Goal: Task Accomplishment & Management: Complete application form

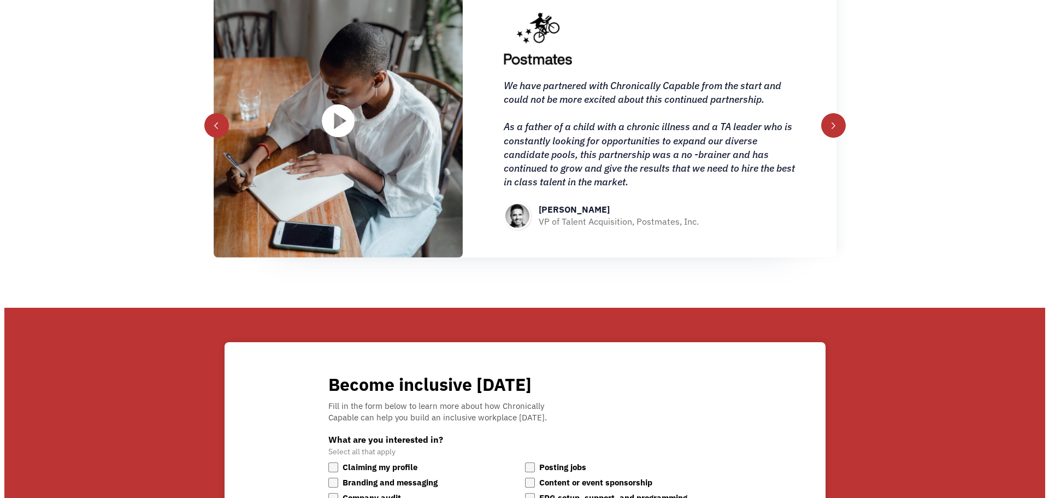
scroll to position [1730, 0]
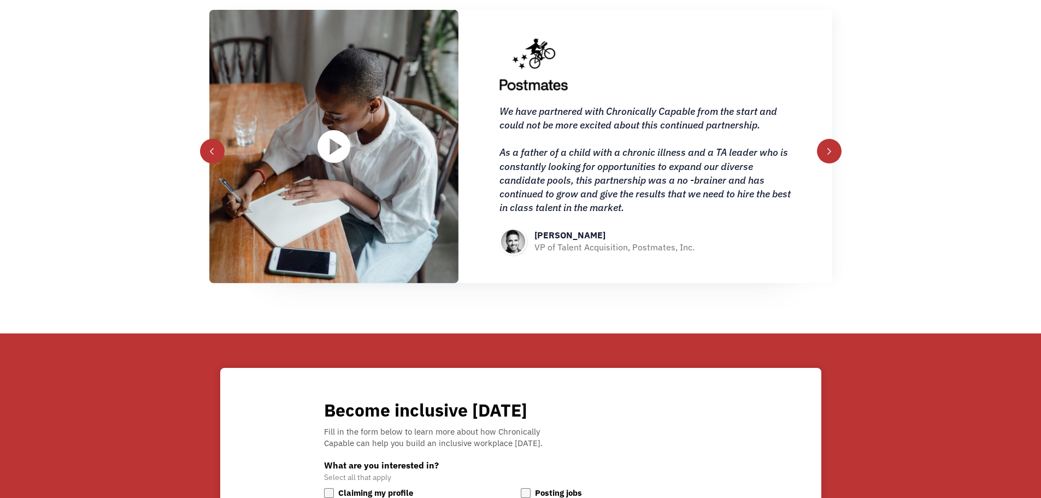
click at [337, 147] on img "open lightbox" at bounding box center [333, 146] width 33 height 33
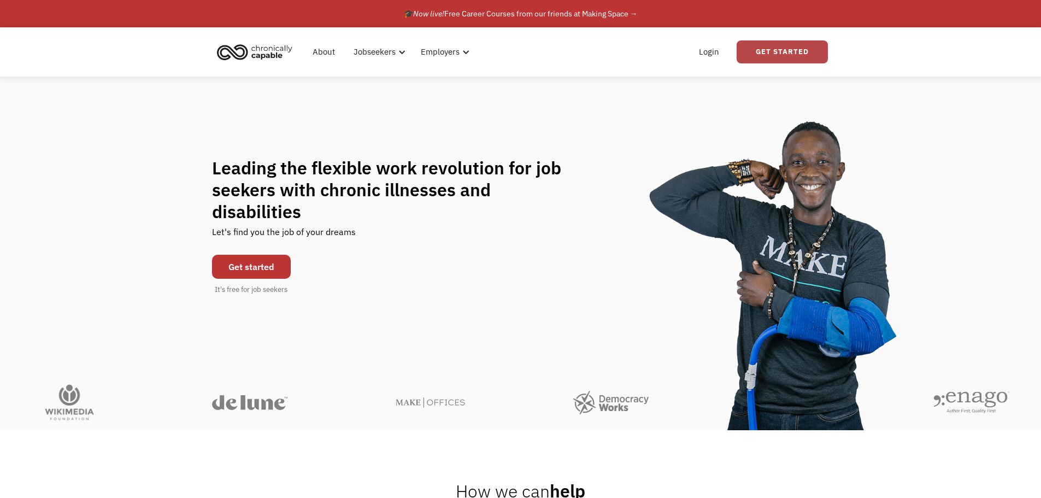
click at [784, 52] on link "Get Started" at bounding box center [782, 51] width 91 height 23
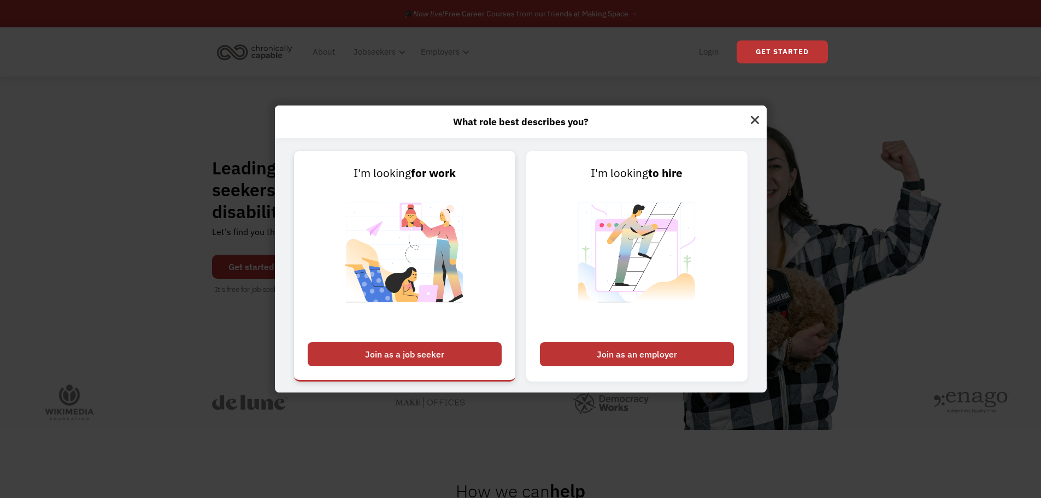
click at [434, 352] on div "Join as a job seeker" at bounding box center [405, 354] width 194 height 24
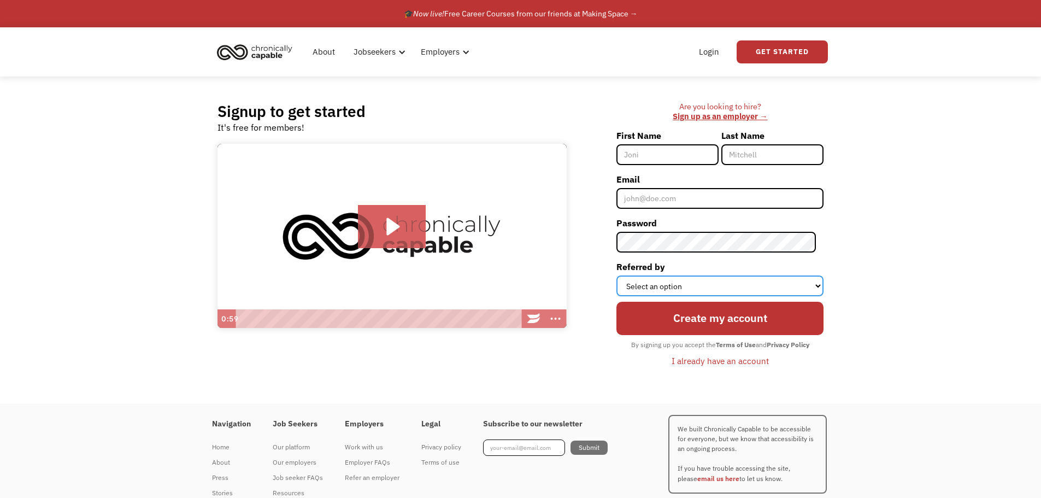
click at [817, 286] on select "Select an option Instagram Facebook Twitter Search Engine News Article Word of …" at bounding box center [719, 285] width 207 height 21
click at [660, 156] on input "First Name" at bounding box center [667, 154] width 102 height 21
type input "A"
type input "[PERSON_NAME]"
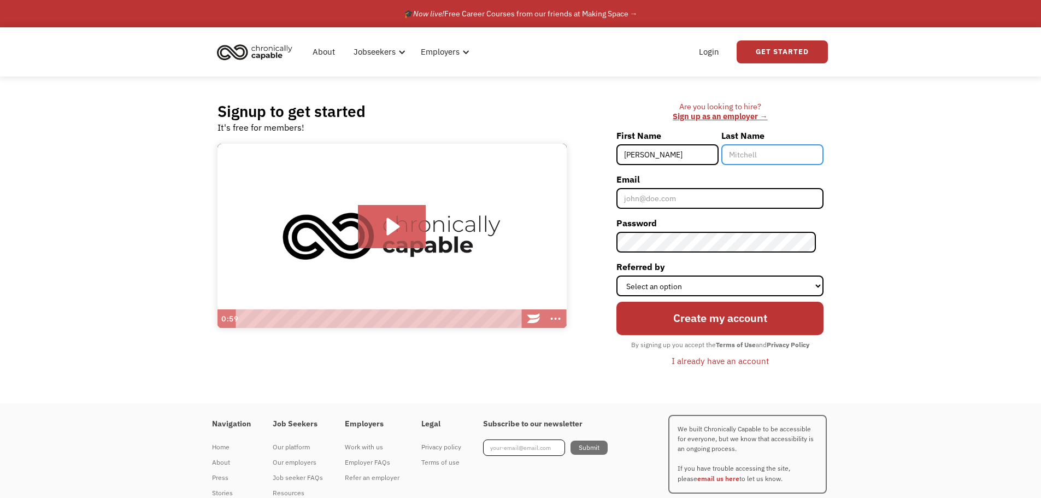
click at [770, 157] on input "Last Name" at bounding box center [772, 154] width 102 height 21
type input "Monas"
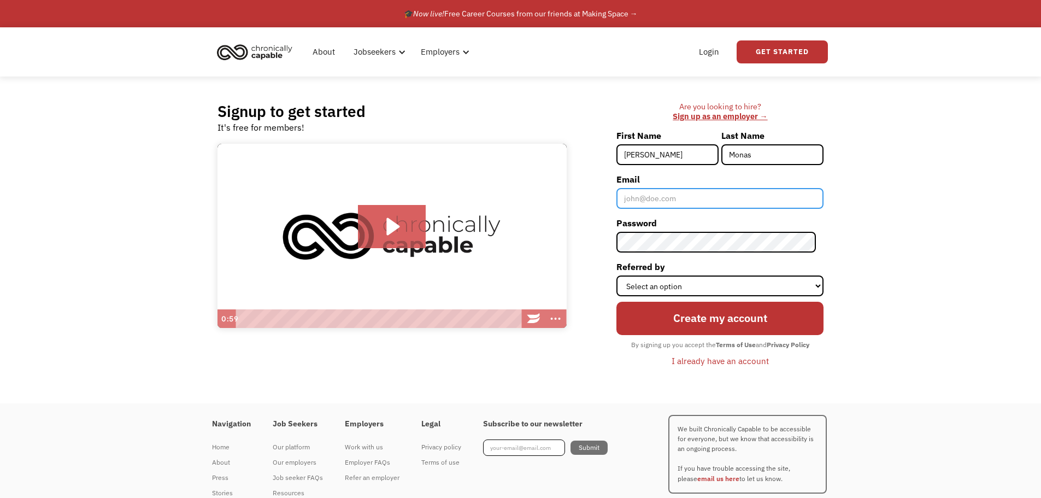
click at [653, 203] on input "Email" at bounding box center [719, 198] width 207 height 21
type input "[EMAIL_ADDRESS][DOMAIN_NAME]"
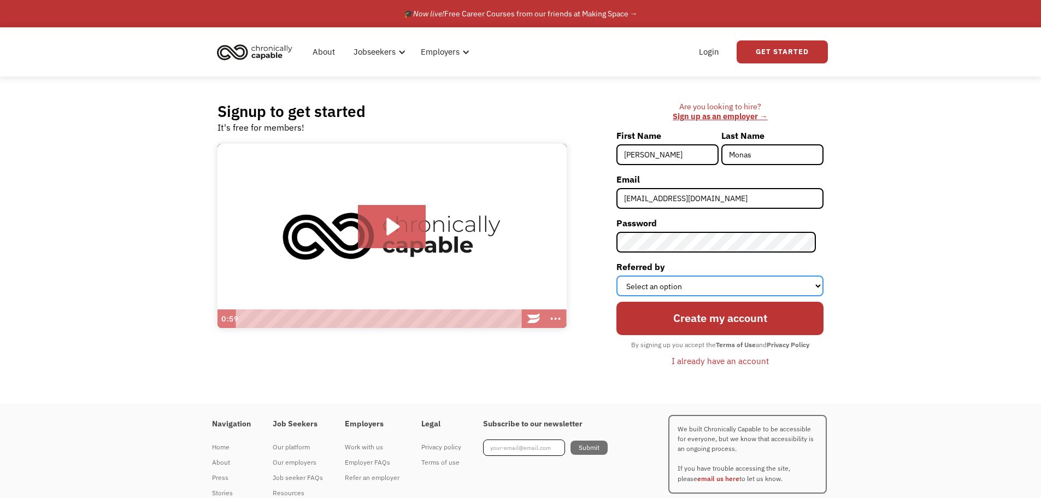
click at [807, 283] on select "Select an option Instagram Facebook Twitter Search Engine News Article Word of …" at bounding box center [719, 285] width 207 height 21
select select "Search Engine"
click at [624, 275] on select "Select an option Instagram Facebook Twitter Search Engine News Article Word of …" at bounding box center [719, 285] width 207 height 21
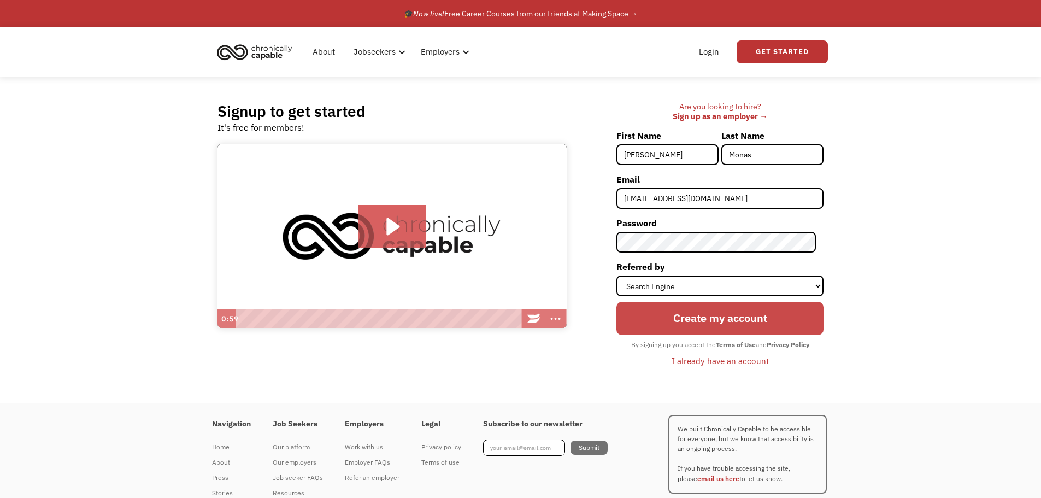
click at [736, 316] on input "Create my account" at bounding box center [719, 318] width 207 height 33
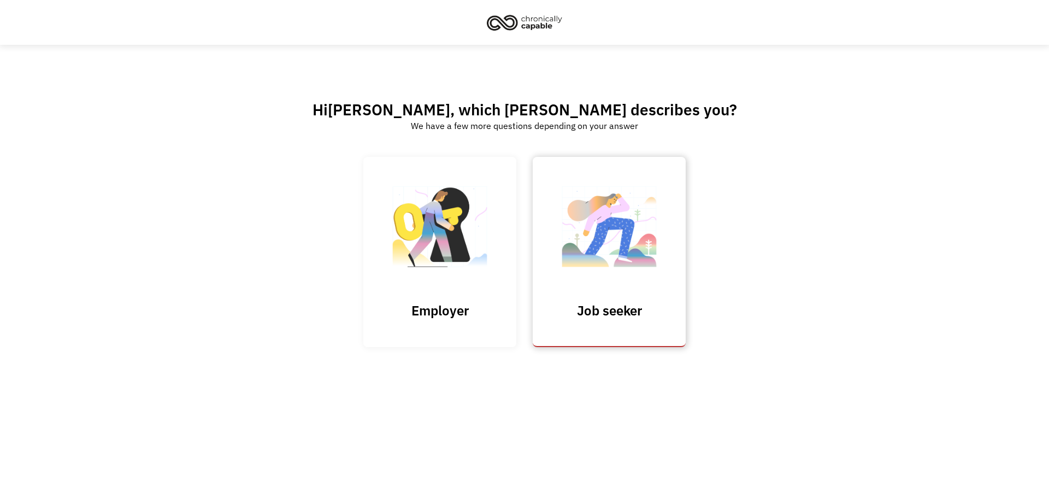
click at [627, 310] on h3 "Job seeker" at bounding box center [609, 310] width 109 height 16
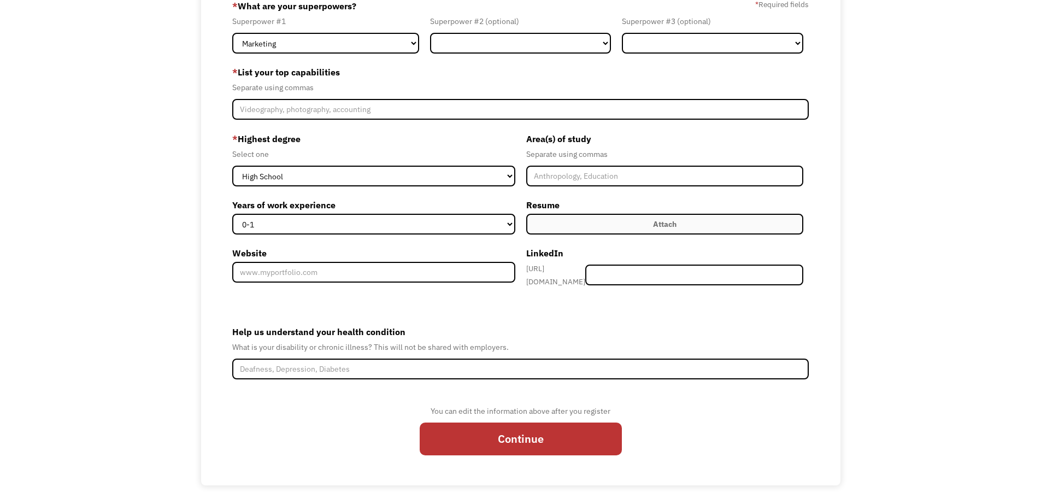
scroll to position [107, 0]
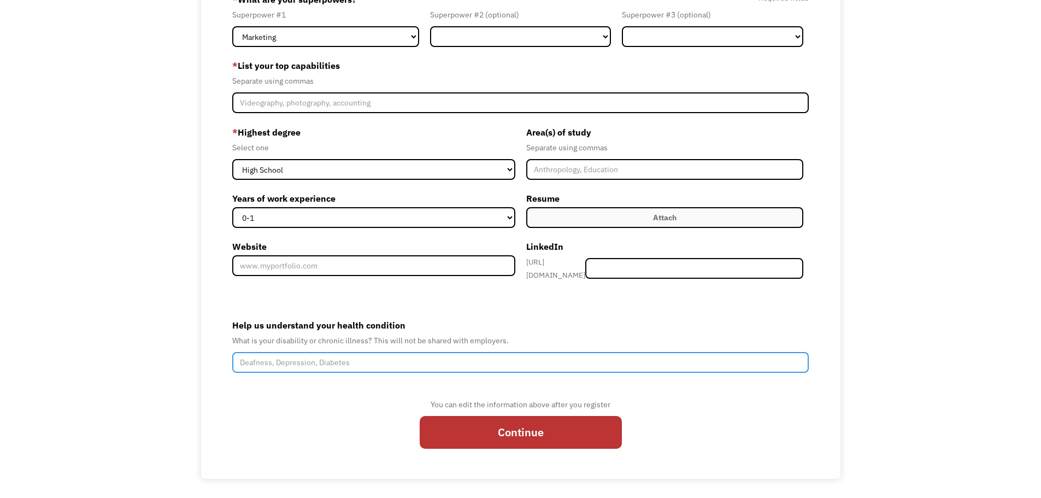
click at [750, 357] on input "Help us understand your health condition" at bounding box center [520, 362] width 577 height 21
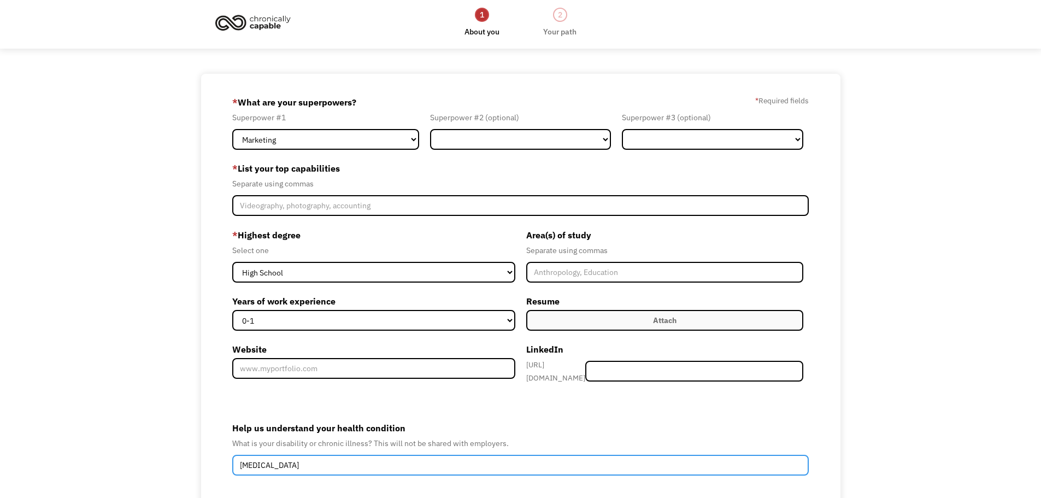
scroll to position [0, 0]
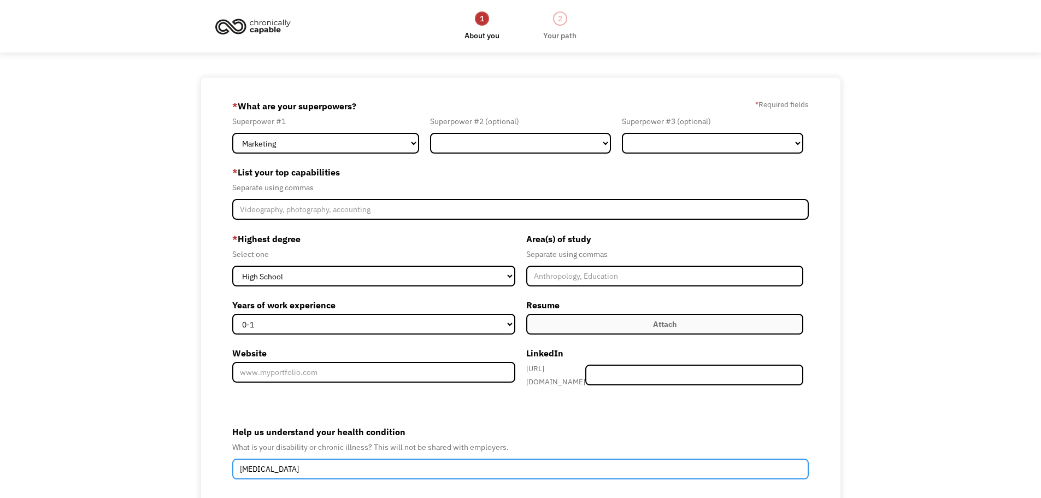
type input "[MEDICAL_DATA]"
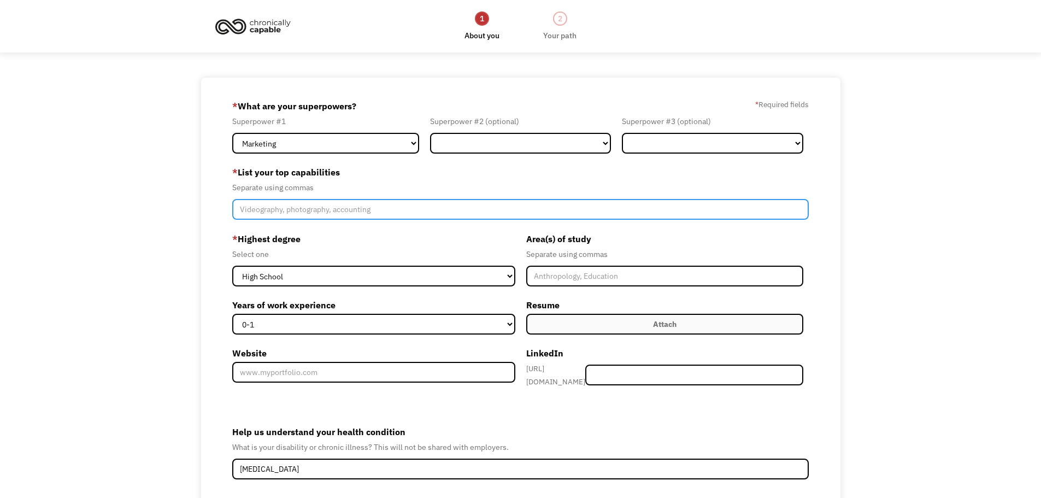
click at [334, 208] on input "Member-Create-Step1" at bounding box center [520, 209] width 577 height 21
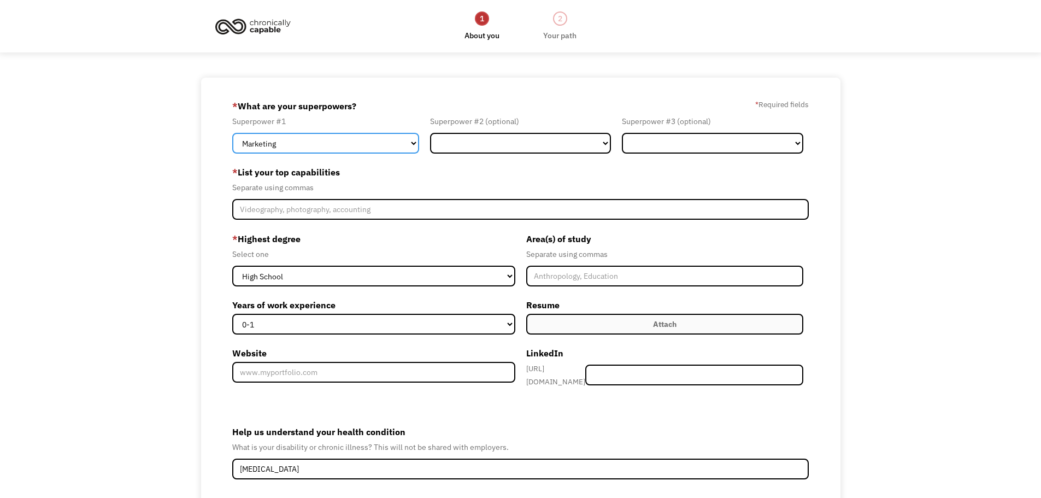
click at [304, 138] on select "Marketing Human Resources Finance Technology Operations Sales Industrial & Manu…" at bounding box center [325, 143] width 187 height 21
select select "Technology"
click at [232, 133] on select "Marketing Human Resources Finance Technology Operations Sales Industrial & Manu…" at bounding box center [325, 143] width 187 height 21
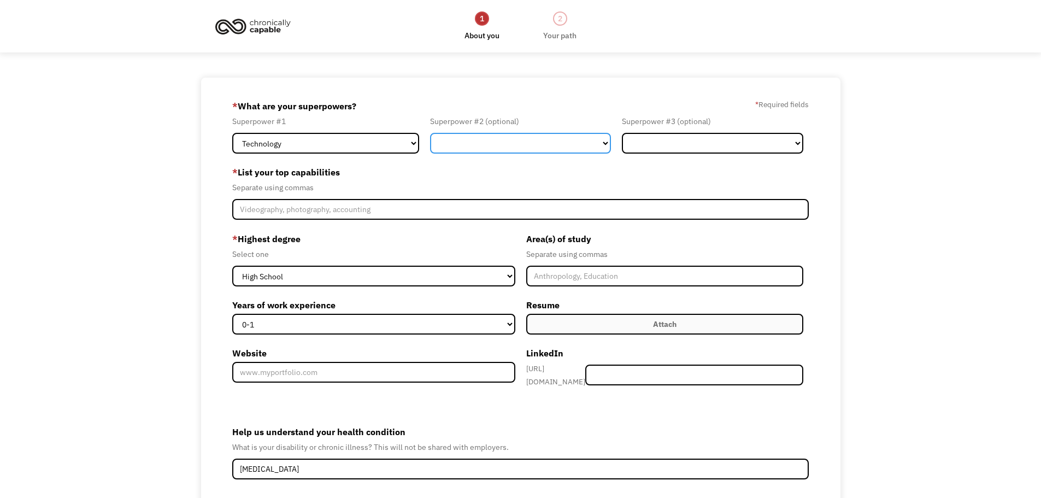
click at [547, 145] on select "Marketing Human Resources Finance Technology Operations Sales Industrial & Manu…" at bounding box center [520, 143] width 181 height 21
select select "Other"
click at [430, 133] on select "Marketing Human Resources Finance Technology Operations Sales Industrial & Manu…" at bounding box center [520, 143] width 181 height 21
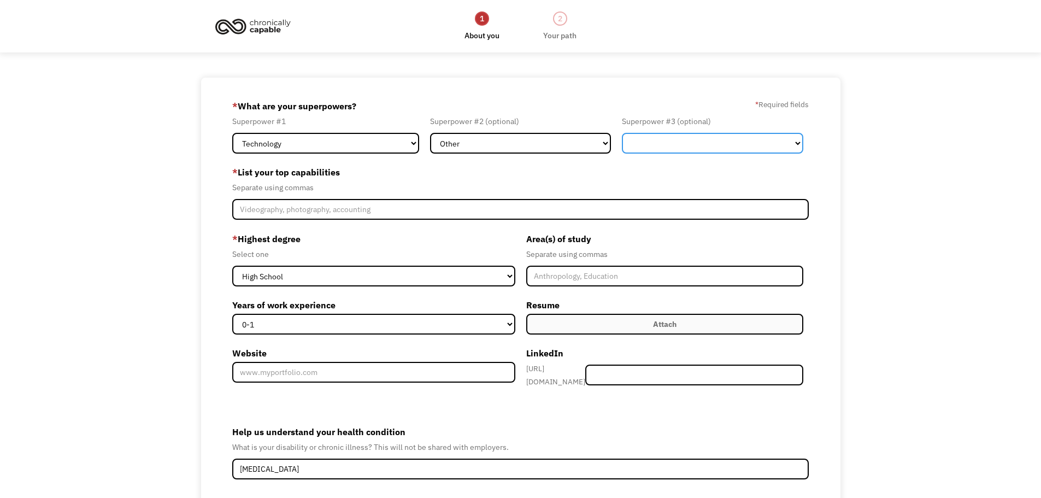
click at [767, 144] on select "Marketing Human Resources Finance Technology Operations Sales Industrial & Manu…" at bounding box center [712, 143] width 181 height 21
select select "Customer Service"
click at [622, 133] on select "Marketing Human Resources Finance Technology Operations Sales Industrial & Manu…" at bounding box center [712, 143] width 181 height 21
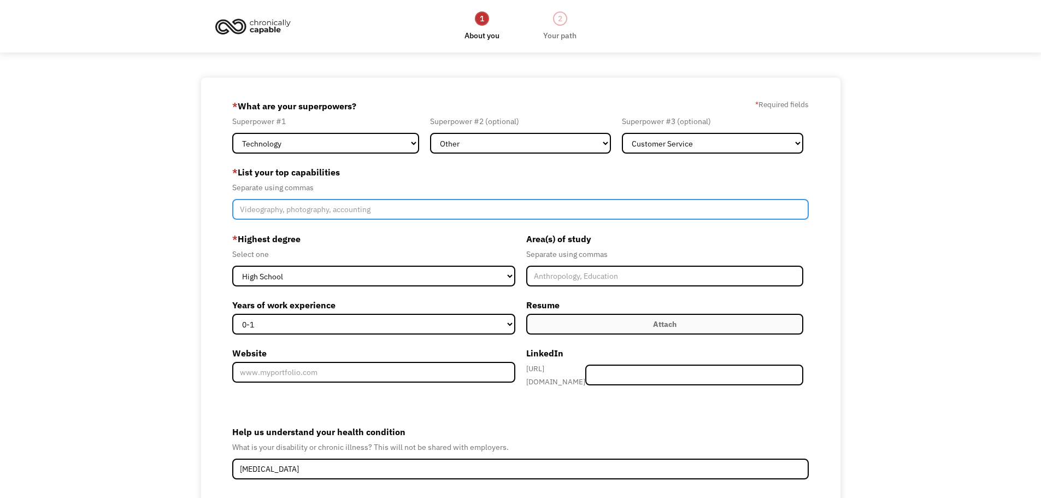
click at [310, 207] on input "Member-Create-Step1" at bounding box center [520, 209] width 577 height 21
click at [305, 213] on input "System administartion,computer technician," at bounding box center [520, 209] width 577 height 21
click at [310, 212] on input "System administaion,computer technician," at bounding box center [520, 209] width 577 height 21
click at [316, 209] on input "System administrator,computer technician," at bounding box center [520, 209] width 577 height 21
click at [406, 208] on input "System administrator, computer technician," at bounding box center [520, 209] width 577 height 21
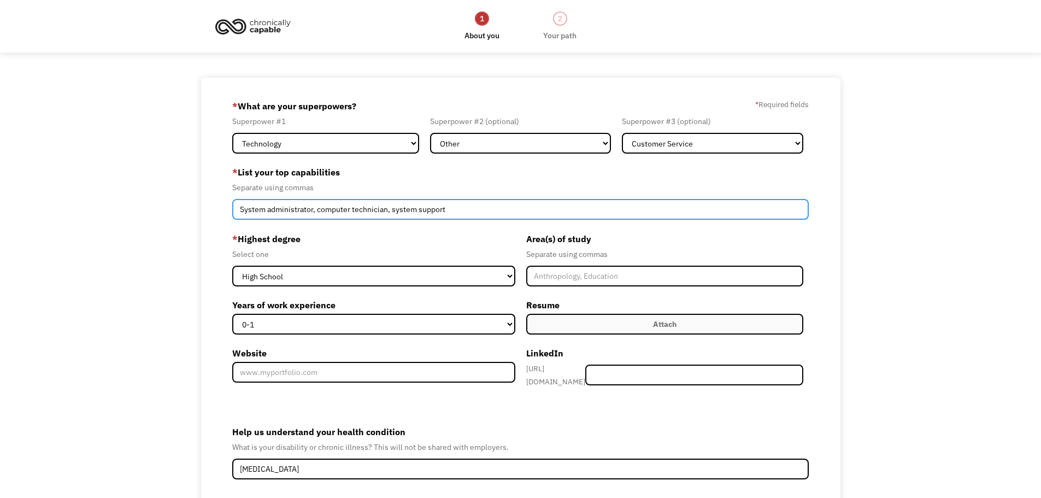
type input "System administrator, computer technician, system support"
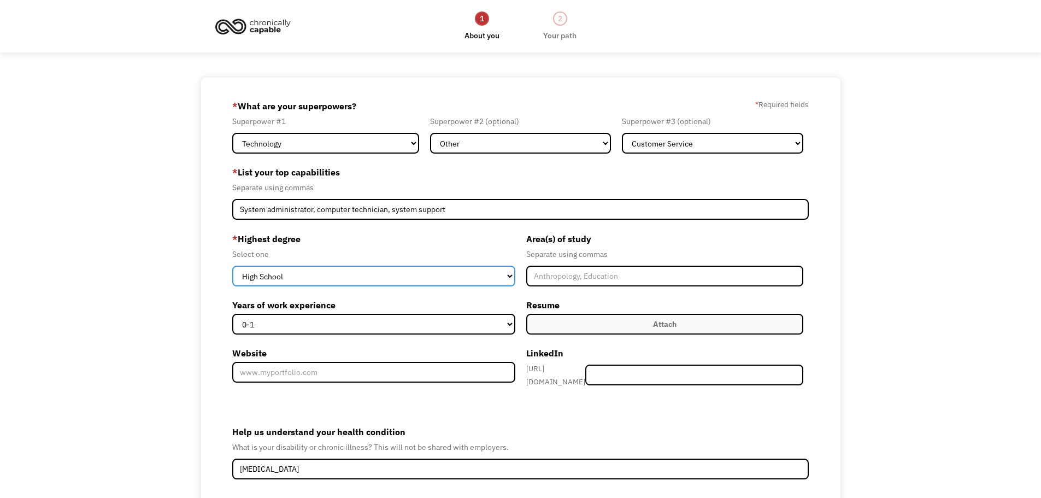
click at [461, 276] on select "High School Associates Bachelors Master's PhD" at bounding box center [373, 276] width 283 height 21
select select "associates"
click at [232, 266] on select "High School Associates Bachelors Master's PhD" at bounding box center [373, 276] width 283 height 21
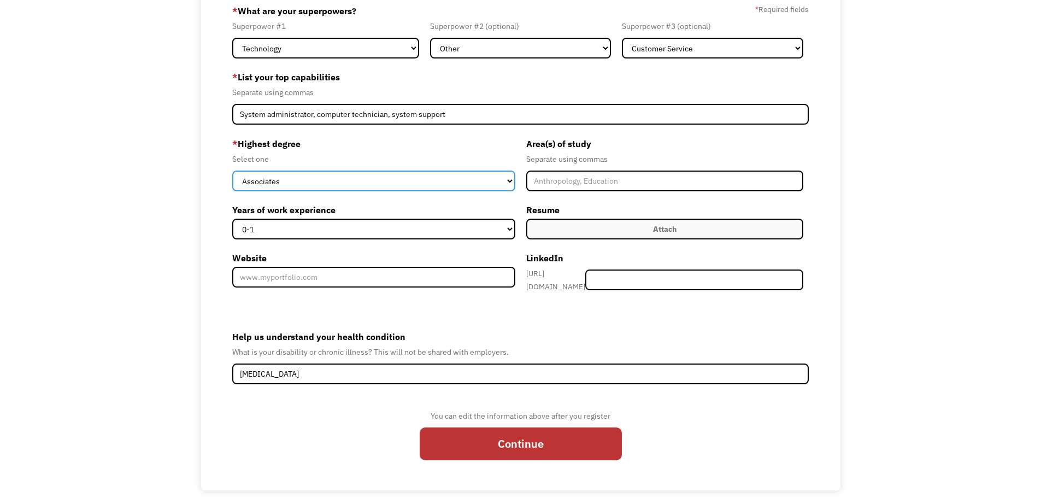
scroll to position [107, 0]
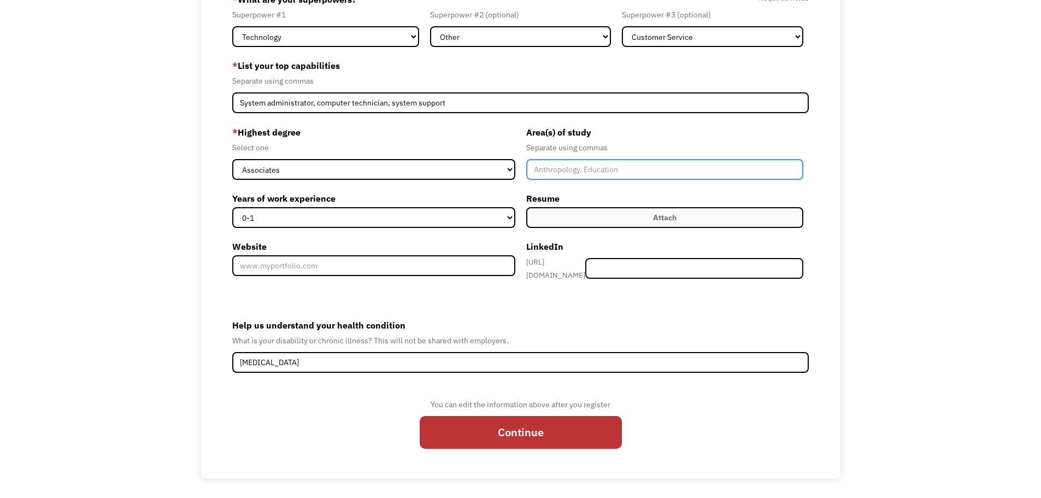
click at [586, 171] on input "Member-Create-Step1" at bounding box center [665, 169] width 278 height 21
type input "industrial and marketing"
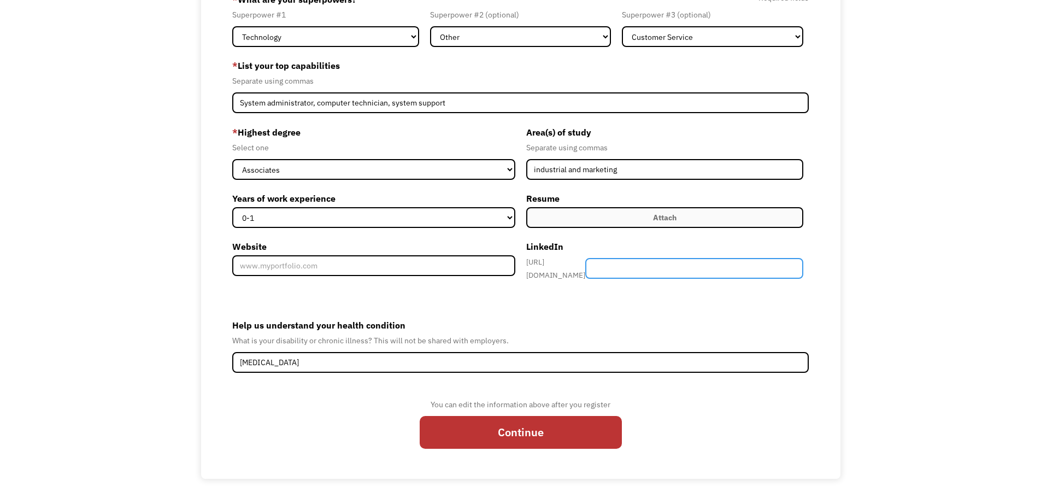
click at [660, 269] on input "Member-Create-Step1" at bounding box center [694, 268] width 218 height 21
type input "צ"
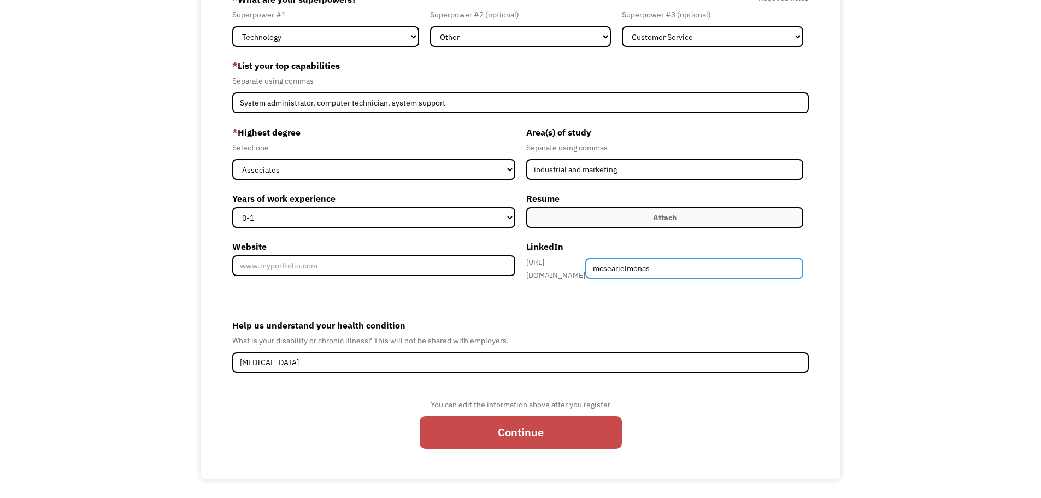
type input "mcsearielmonas"
click at [549, 429] on input "Continue" at bounding box center [521, 432] width 202 height 33
type input "Please wait..."
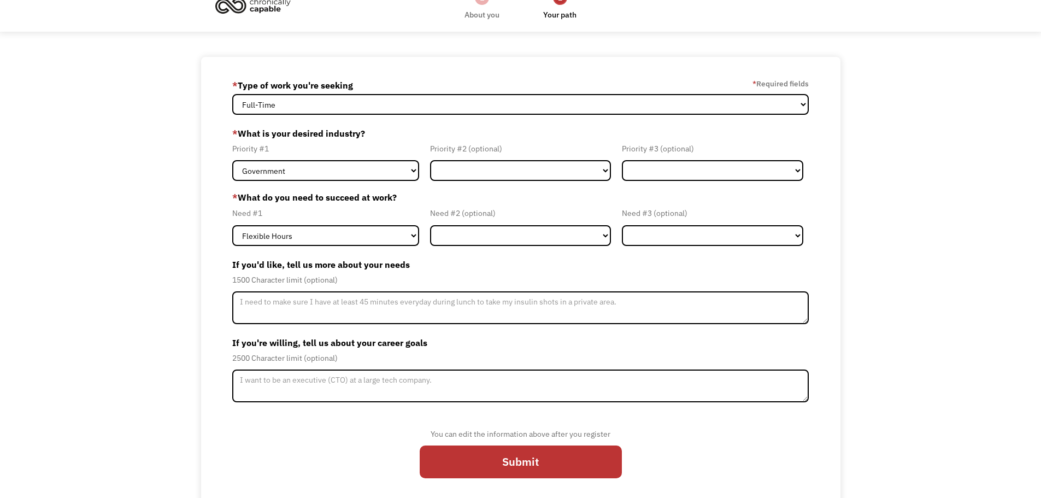
scroll to position [31, 0]
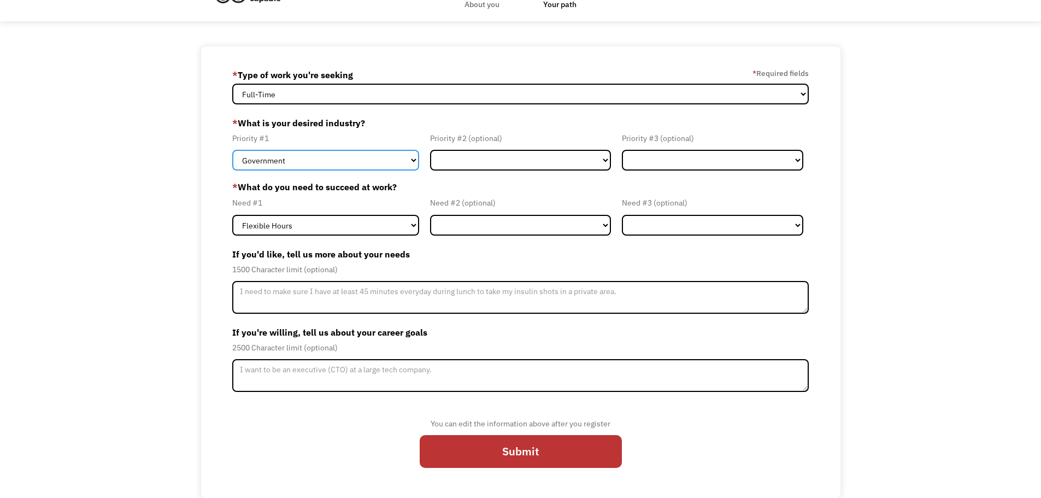
click at [413, 158] on select "Government Finance & Insurance Health & Social Care Tech & Engineering Creative…" at bounding box center [325, 160] width 187 height 21
click at [411, 158] on select "Government Finance & Insurance Health & Social Care Tech & Engineering Creative…" at bounding box center [325, 160] width 187 height 21
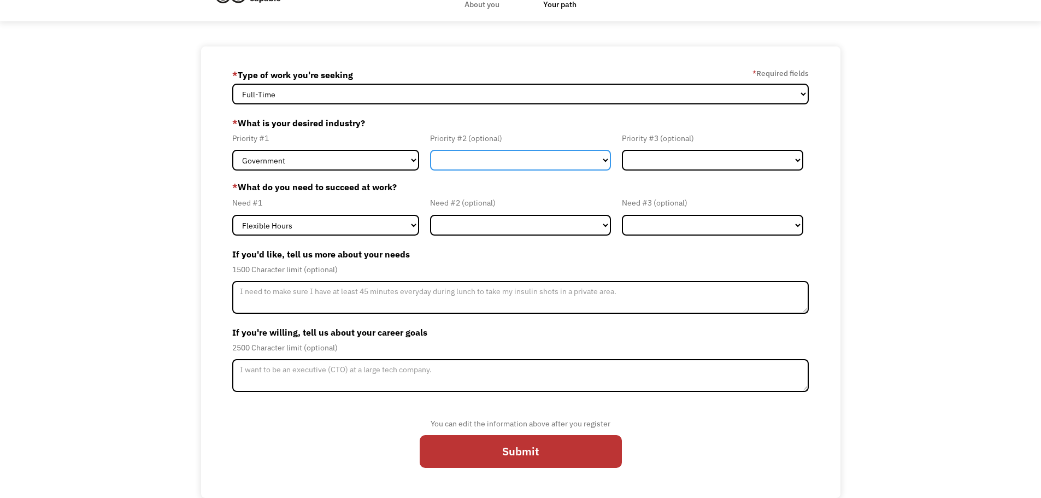
click at [503, 163] on select "Government Finance & Insurance Health & Social Care Tech & Engineering Creative…" at bounding box center [520, 160] width 181 height 21
select select "Finance & Insurance"
click at [430, 150] on select "Government Finance & Insurance Health & Social Care Tech & Engineering Creative…" at bounding box center [520, 160] width 181 height 21
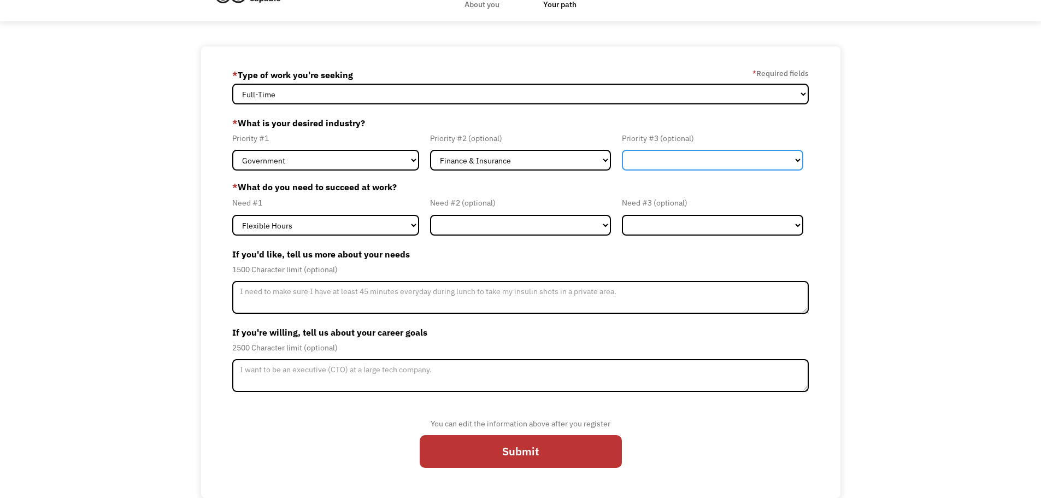
click at [764, 163] on select "Government Finance & Insurance Health & Social Care Tech & Engineering Creative…" at bounding box center [712, 160] width 181 height 21
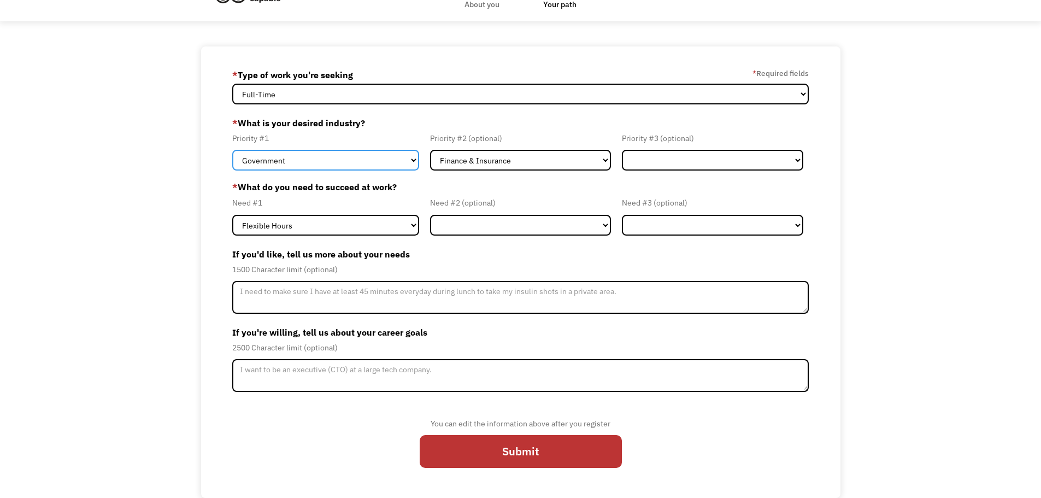
click at [364, 160] on select "Government Finance & Insurance Health & Social Care Tech & Engineering Creative…" at bounding box center [325, 160] width 187 height 21
select select "Tech & Engineering"
click at [232, 150] on select "Government Finance & Insurance Health & Social Care Tech & Engineering Creative…" at bounding box center [325, 160] width 187 height 21
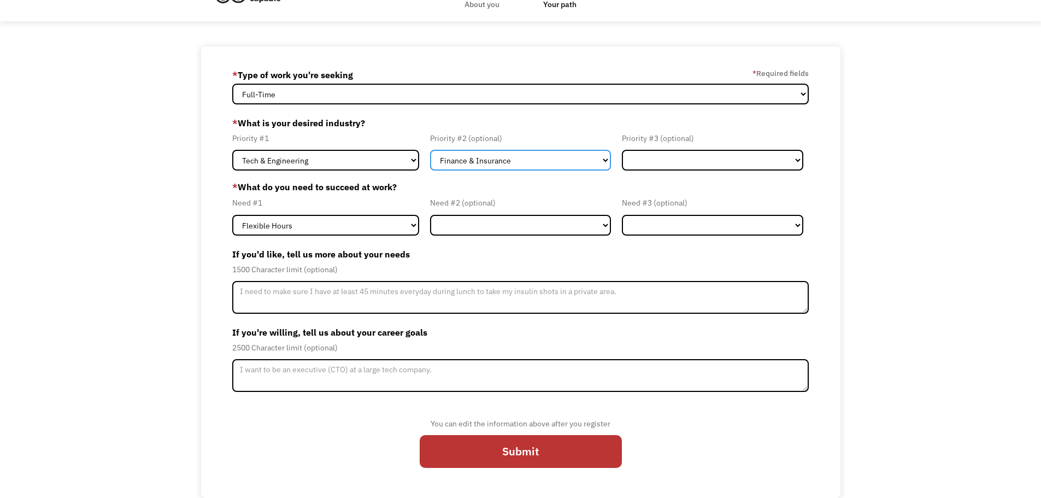
click at [490, 162] on select "Government Finance & Insurance Health & Social Care Tech & Engineering Creative…" at bounding box center [520, 160] width 181 height 21
select select "Government"
click at [430, 150] on select "Government Finance & Insurance Health & Social Care Tech & Engineering Creative…" at bounding box center [520, 160] width 181 height 21
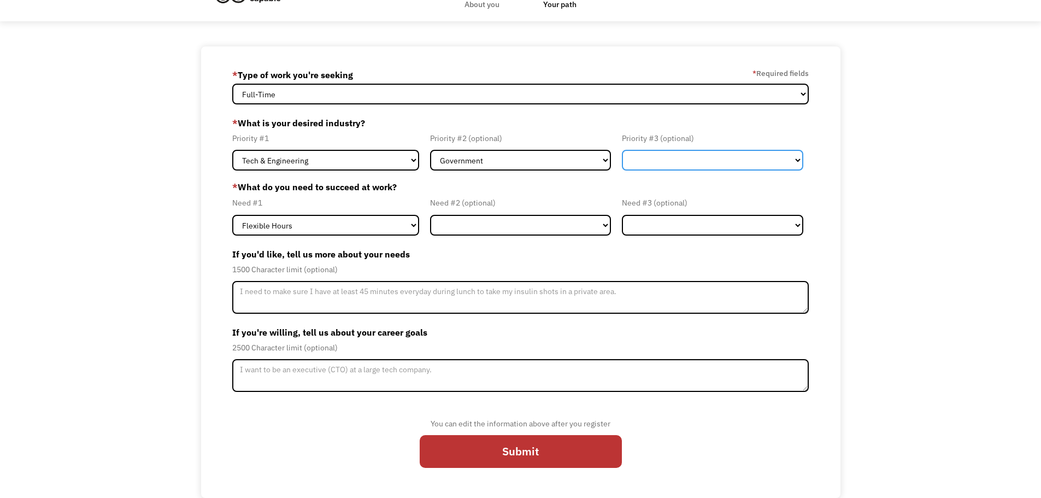
click at [765, 155] on select "Government Finance & Insurance Health & Social Care Tech & Engineering Creative…" at bounding box center [712, 160] width 181 height 21
select select "Finance & Insurance"
click at [622, 150] on select "Government Finance & Insurance Health & Social Care Tech & Engineering Creative…" at bounding box center [712, 160] width 181 height 21
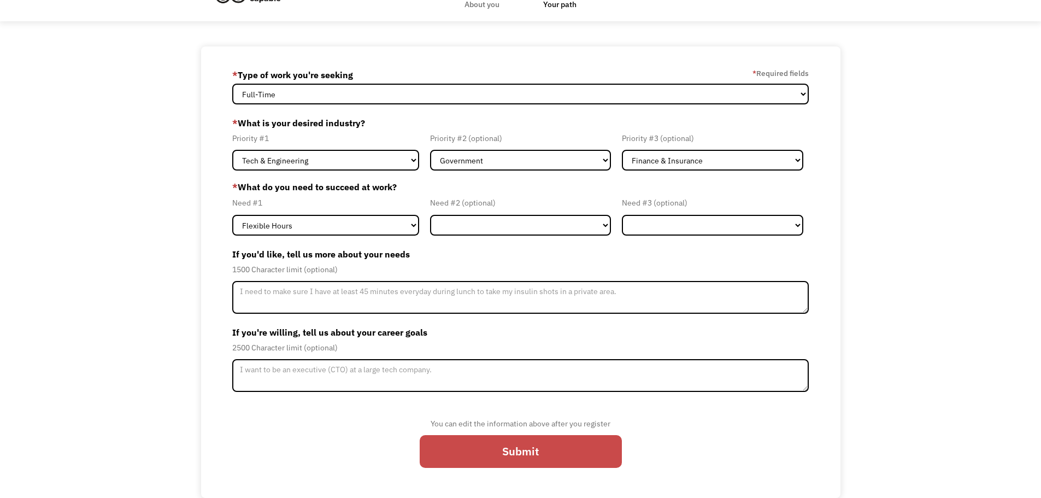
click at [511, 451] on input "Submit" at bounding box center [521, 451] width 202 height 33
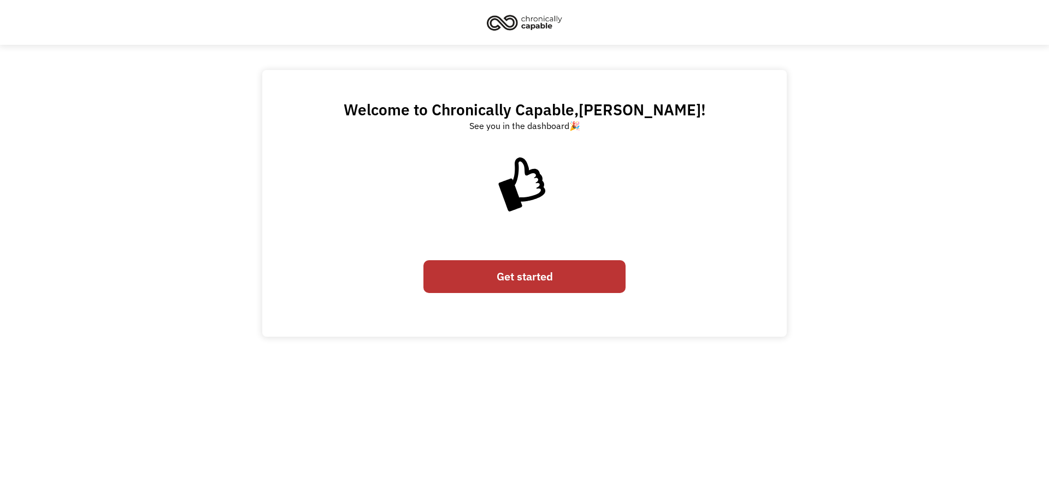
click at [527, 274] on link "Get started" at bounding box center [524, 276] width 202 height 33
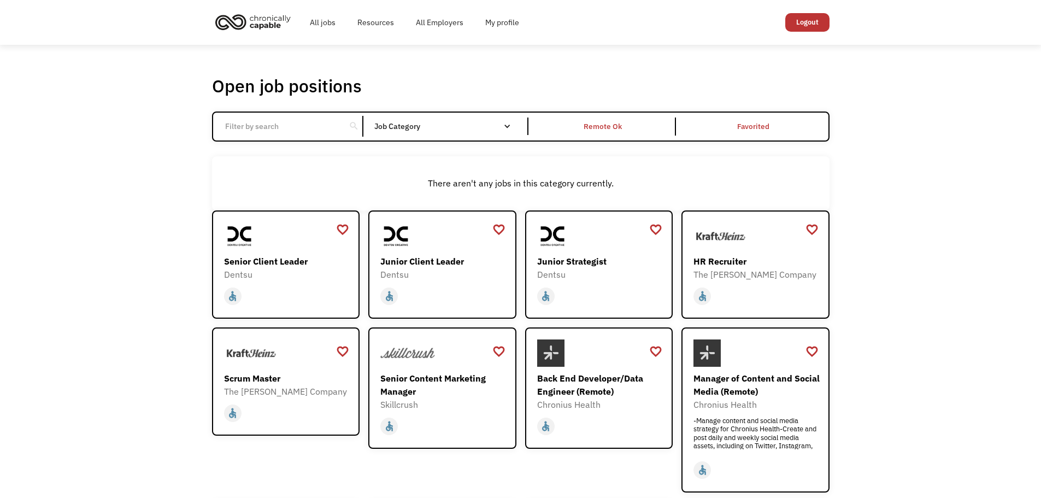
click at [278, 128] on input "Email Form" at bounding box center [280, 126] width 122 height 21
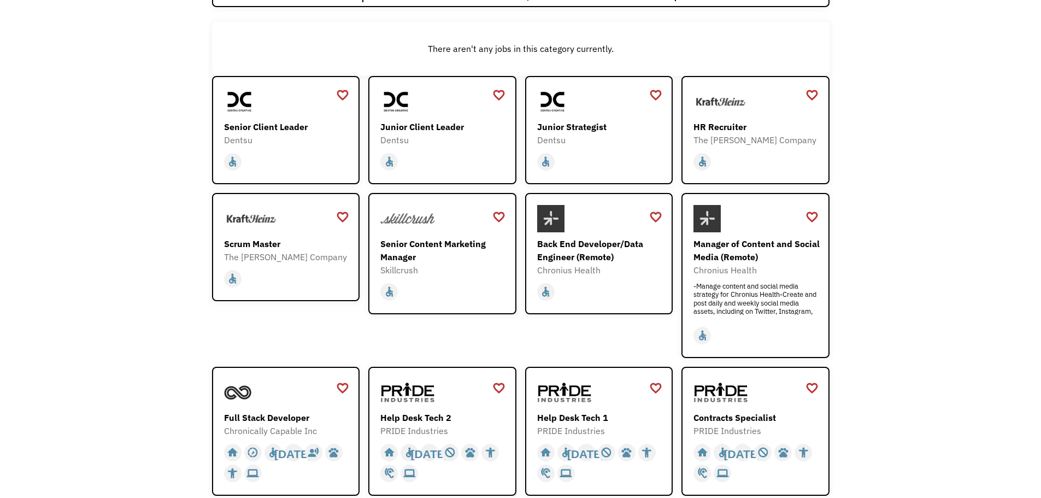
scroll to position [219, 0]
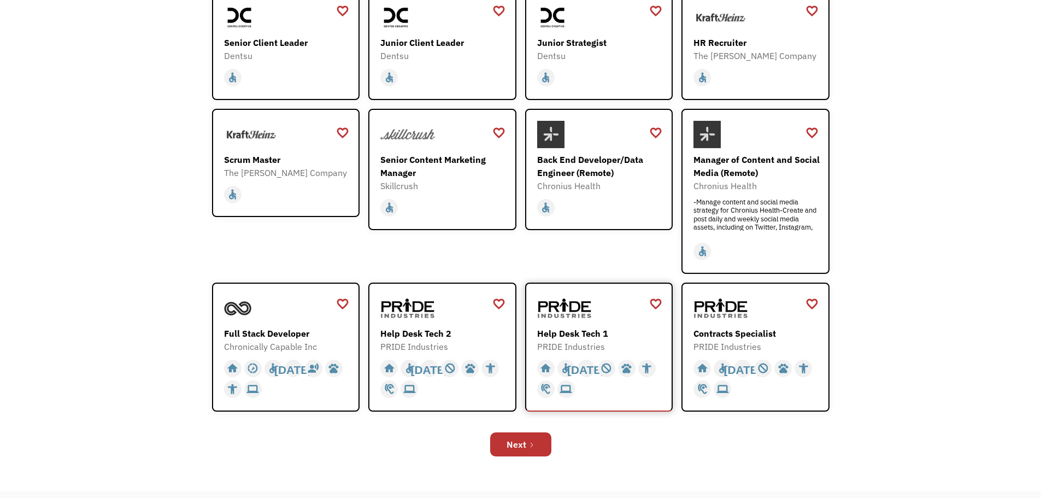
click at [593, 329] on div "Help Desk Tech 1" at bounding box center [600, 333] width 127 height 13
click at [531, 441] on icon "Next Page" at bounding box center [531, 444] width 7 height 7
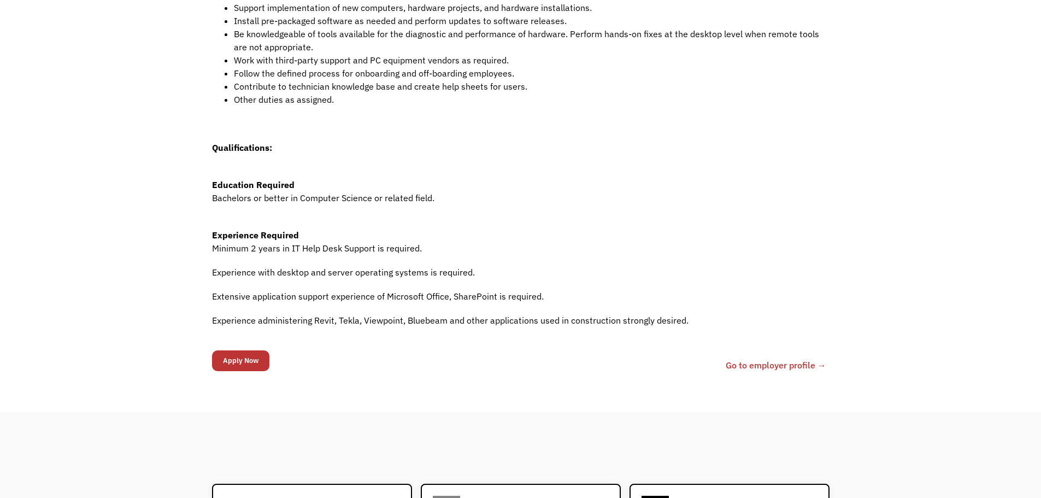
scroll to position [437, 0]
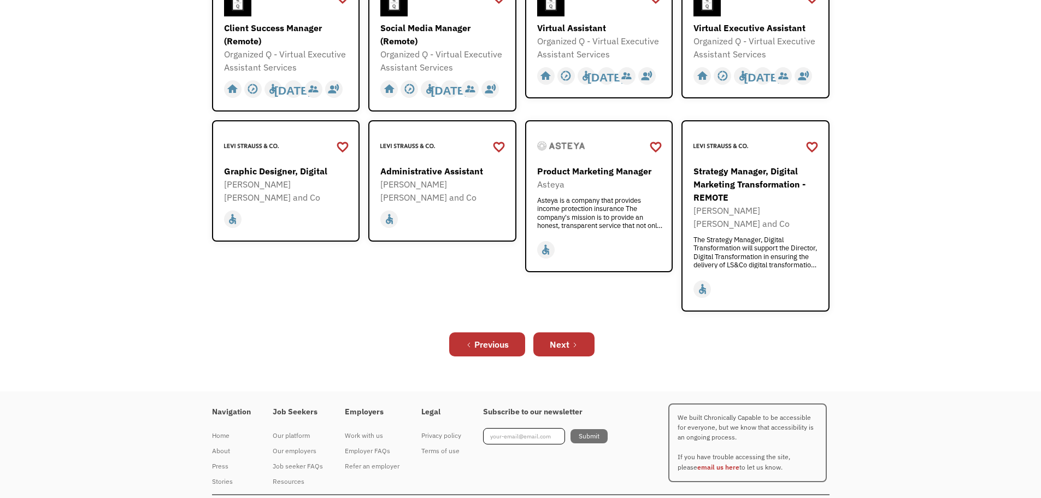
scroll to position [382, 0]
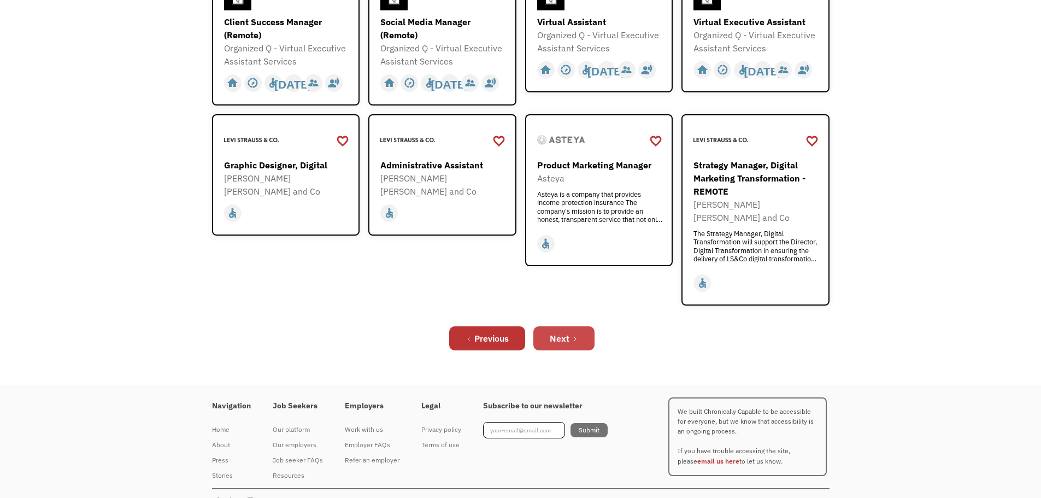
click at [575, 337] on icon "Next Page" at bounding box center [575, 339] width 2 height 4
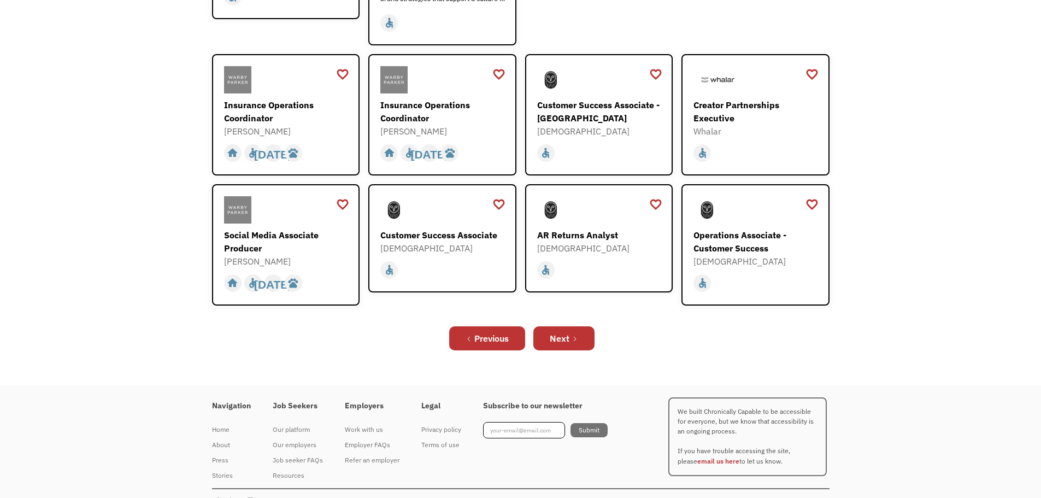
scroll to position [363, 0]
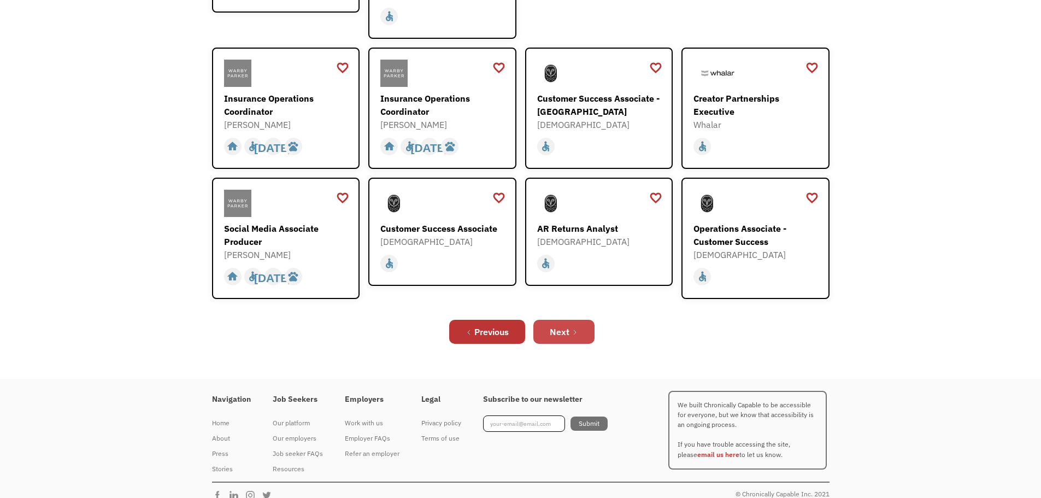
click at [572, 329] on icon "Next Page" at bounding box center [575, 332] width 7 height 7
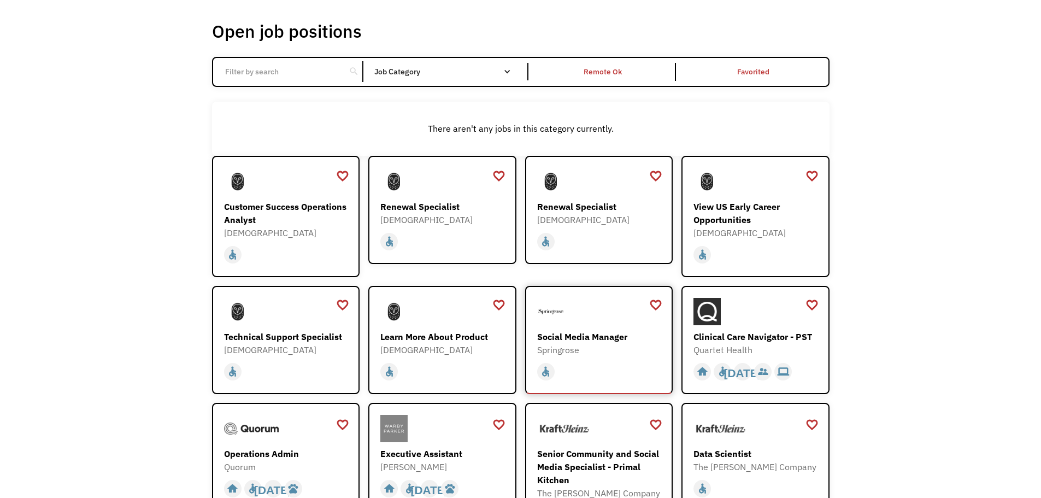
scroll to position [306, 0]
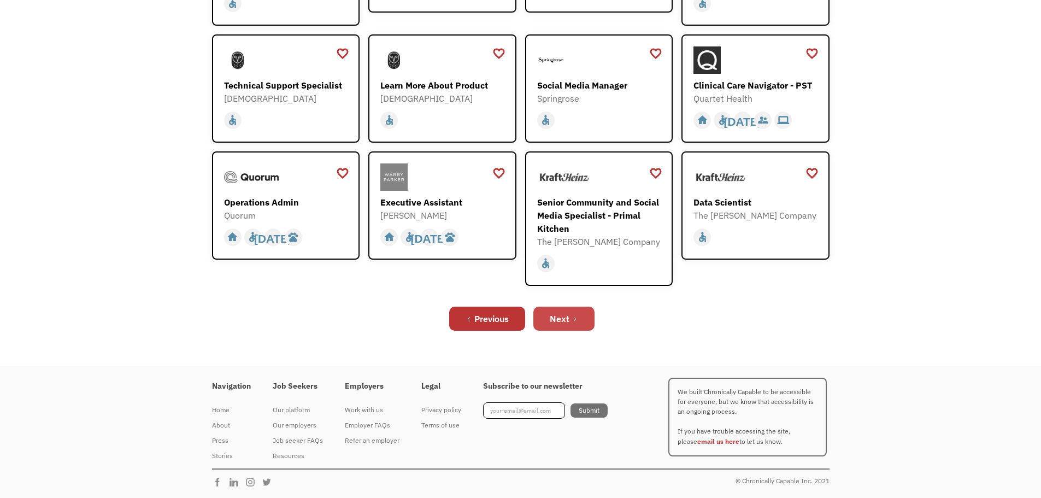
click at [571, 313] on link "Next" at bounding box center [563, 319] width 61 height 24
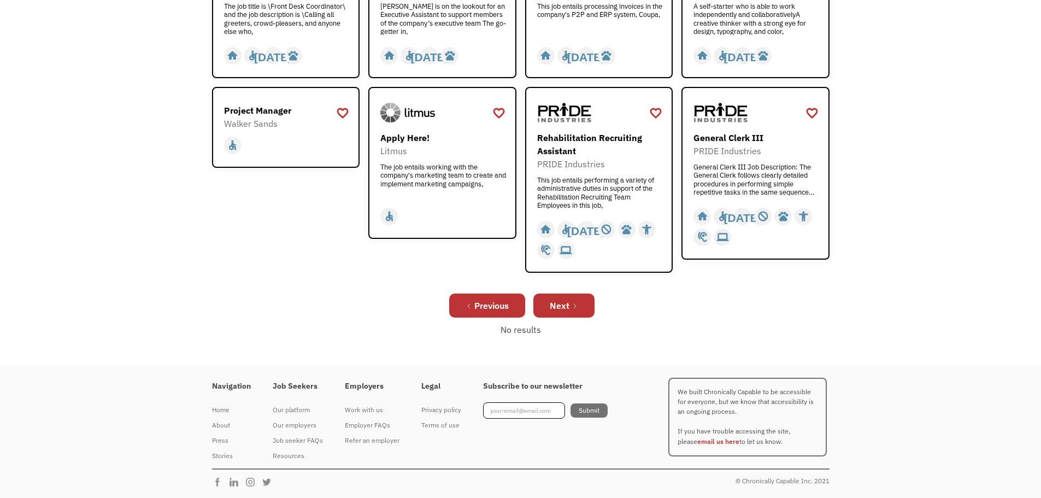
scroll to position [404, 0]
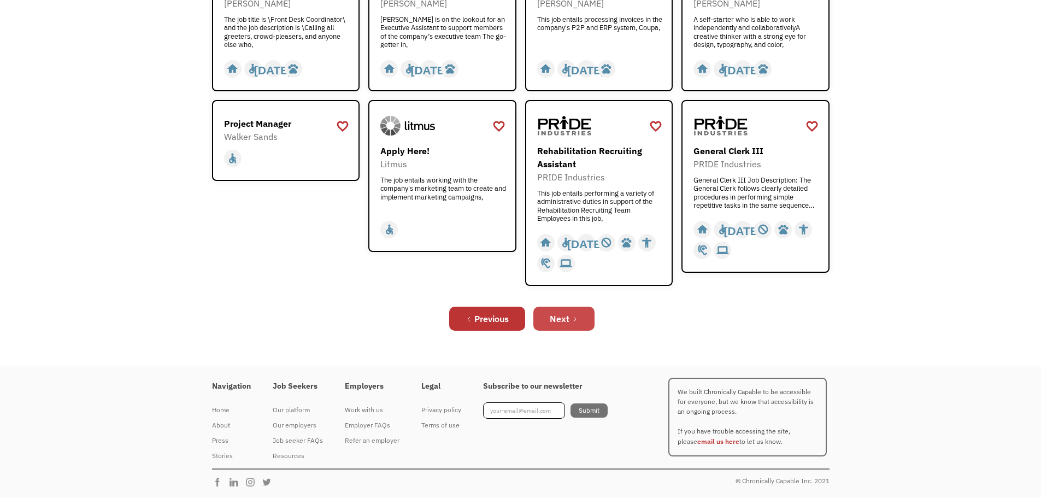
click at [557, 317] on div "Next" at bounding box center [560, 318] width 20 height 13
